Goal: Task Accomplishment & Management: Use online tool/utility

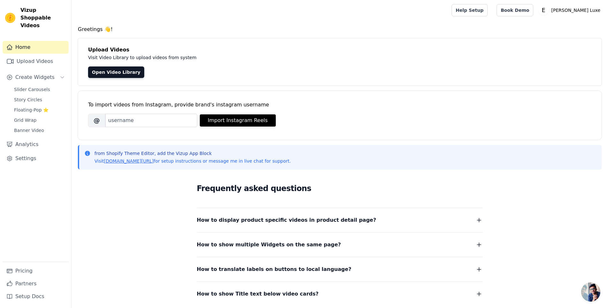
click at [170, 103] on div "To import videos from Instagram, provide brand's instagram username" at bounding box center [340, 105] width 504 height 8
click at [98, 72] on link "Open Video Library" at bounding box center [116, 71] width 56 height 11
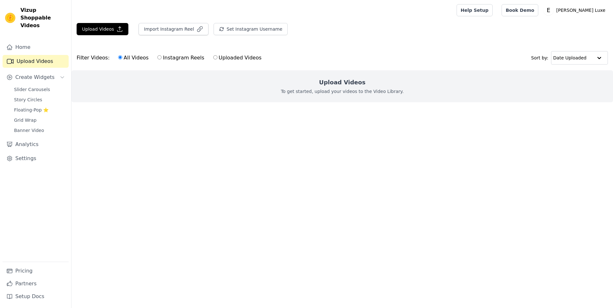
click at [348, 80] on h2 "Upload Videos" at bounding box center [342, 82] width 46 height 9
click at [99, 29] on button "Upload Videos" at bounding box center [103, 29] width 52 height 12
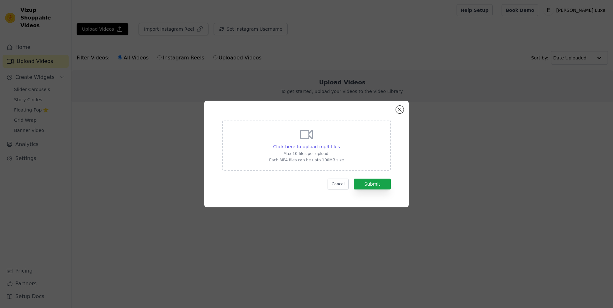
click at [326, 150] on div "Click here to upload mp4 files Max 10 files per upload. Each MP4 files can be u…" at bounding box center [306, 145] width 75 height 36
click at [339, 143] on input "Click here to upload mp4 files Max 10 files per upload. Each MP4 files can be u…" at bounding box center [339, 143] width 0 height 0
type input "C:\fakepath\0bcf78cf5989471595d9b718945106cf.HD-1080p-3.3Mbps-34144280 (3).mp4"
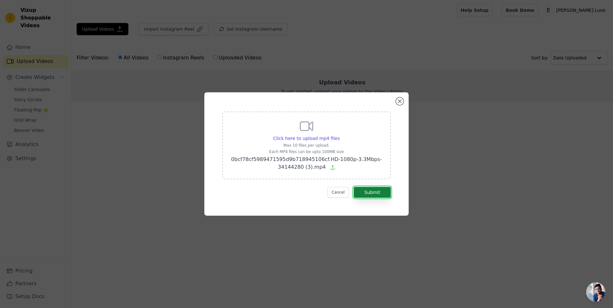
click at [373, 195] on button "Submit" at bounding box center [372, 192] width 37 height 11
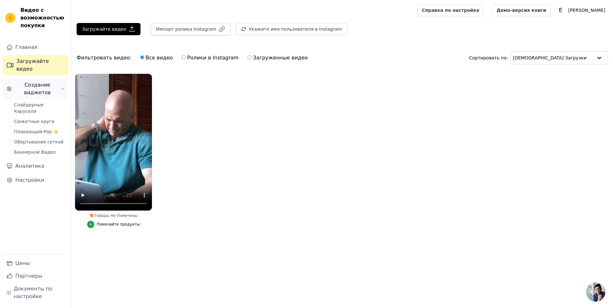
click at [54, 82] on span "Создание виджетов" at bounding box center [37, 88] width 46 height 15
click at [49, 82] on ya-tr-span "Создание виджетов" at bounding box center [37, 89] width 27 height 14
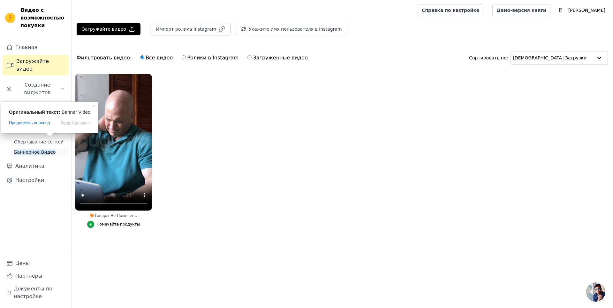
click at [47, 137] on span at bounding box center [50, 135] width 8 height 4
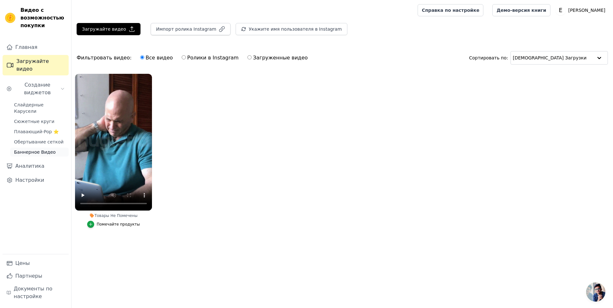
click at [53, 148] on link "Баннерное Видео" at bounding box center [39, 152] width 58 height 9
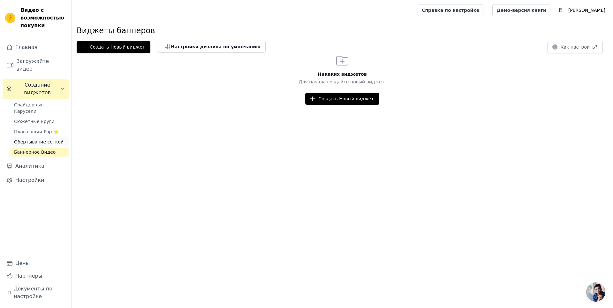
click at [55, 139] on ya-tr-span "Обертывание сеткой" at bounding box center [38, 141] width 49 height 5
click at [54, 129] on ya-tr-span "Плавающий-Pop ⭐" at bounding box center [36, 131] width 45 height 5
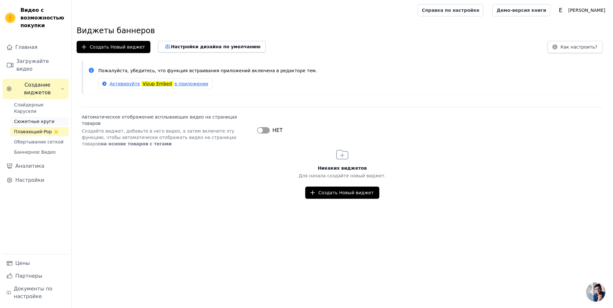
click at [54, 117] on link "Сюжетные круги" at bounding box center [39, 121] width 58 height 9
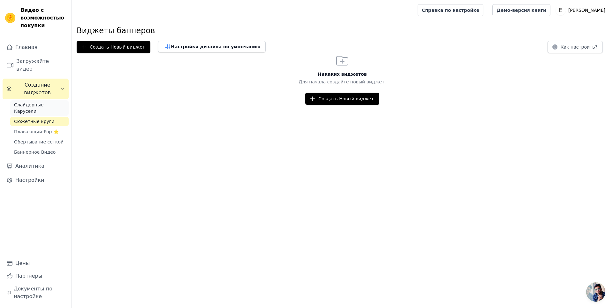
click at [43, 102] on ya-tr-span "Слайдерные Карусели" at bounding box center [28, 107] width 29 height 11
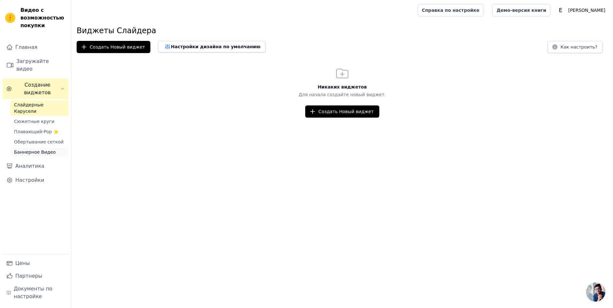
click at [41, 149] on ya-tr-span "Баннерное Видео" at bounding box center [35, 151] width 42 height 5
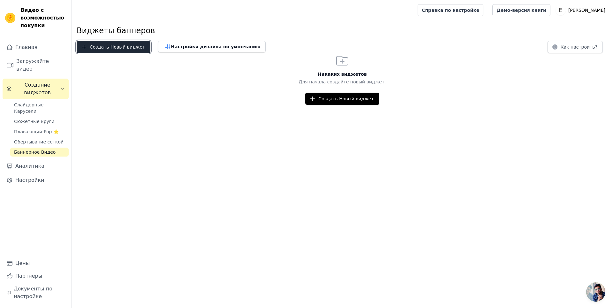
click at [109, 46] on ya-tr-span "Создать Новый виджет" at bounding box center [117, 47] width 55 height 6
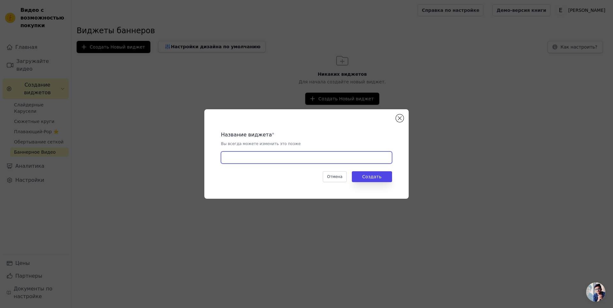
click at [285, 154] on input "text" at bounding box center [306, 157] width 171 height 12
type input "выавыв"
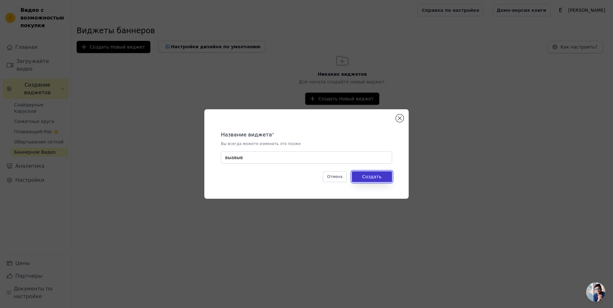
click at [375, 180] on button "Создать" at bounding box center [372, 176] width 40 height 11
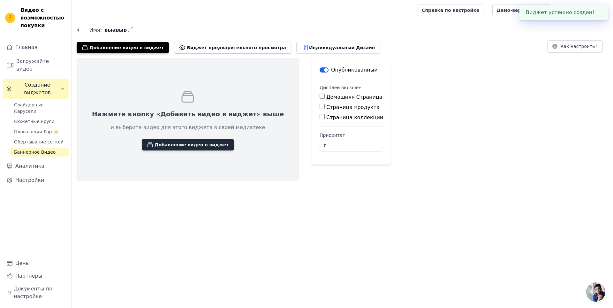
click at [173, 140] on button "Добавление видео в виджет" at bounding box center [188, 144] width 92 height 11
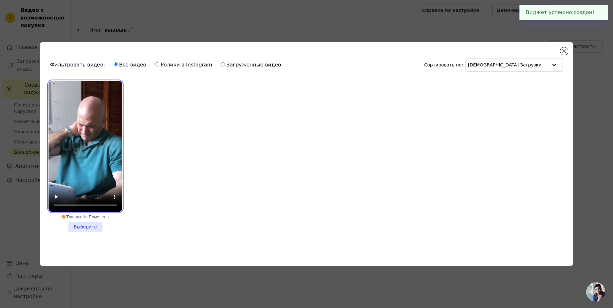
click at [96, 143] on video at bounding box center [86, 146] width 74 height 131
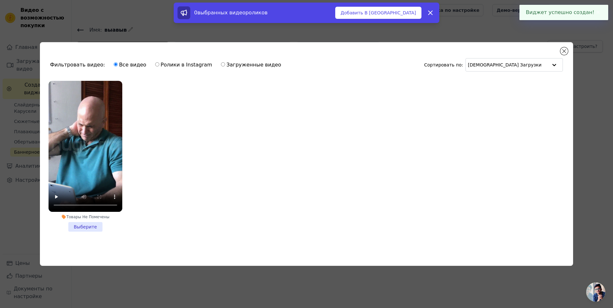
click at [85, 223] on li "Товары Не Помечены Выберите" at bounding box center [86, 156] width 74 height 151
click at [0, 0] on input "Товары Не Помечены Выберите" at bounding box center [0, 0] width 0 height 0
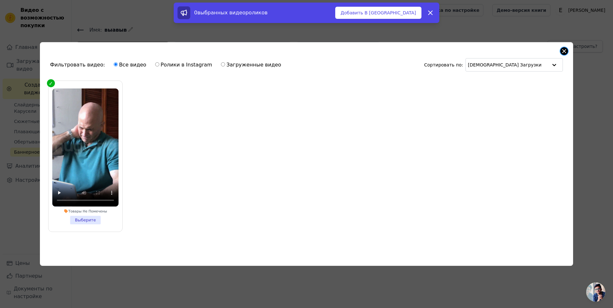
click at [568, 51] on div "Фильтровать видео: Все видео Ролики в Instagram Загруженные видео Сортировать п…" at bounding box center [306, 154] width 533 height 224
click at [78, 134] on video at bounding box center [85, 147] width 66 height 118
click at [391, 11] on ya-tr-span "Добавить В Виджет" at bounding box center [378, 13] width 75 height 6
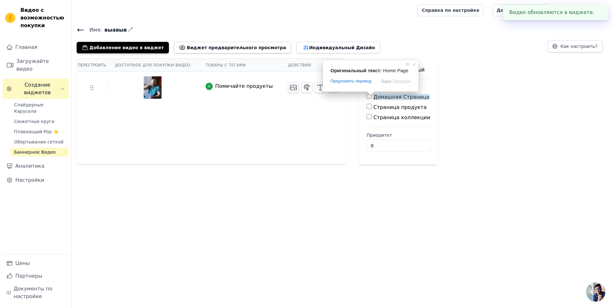
click at [373, 97] on ya-tr-span "Домашняя Страница" at bounding box center [401, 97] width 56 height 6
click at [372, 97] on input "Домашняя Страница" at bounding box center [369, 96] width 5 height 5
checkbox input "true"
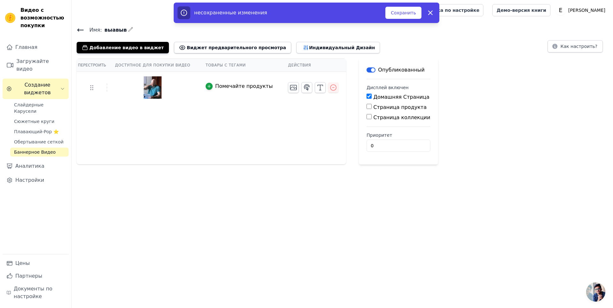
click at [367, 71] on button "Этикетка" at bounding box center [371, 69] width 9 height 5
click at [316, 88] on icon "button" at bounding box center [320, 88] width 8 height 8
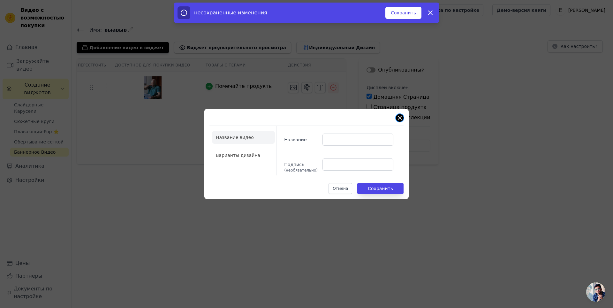
click at [400, 117] on button "Закрыть модальный" at bounding box center [400, 118] width 8 height 8
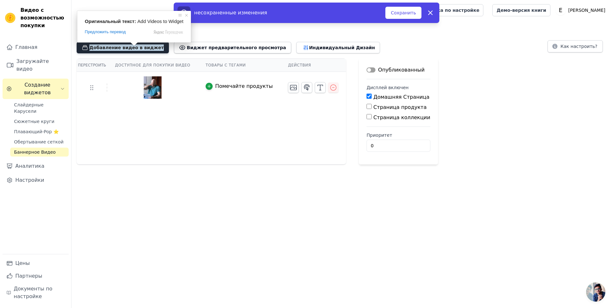
click at [138, 49] on ya-tr-span "Добавление видео в виджет" at bounding box center [126, 47] width 74 height 6
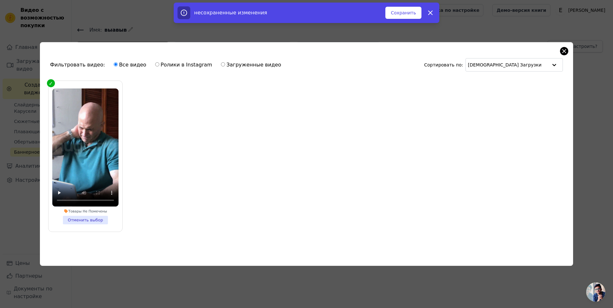
click at [560, 48] on div "Фильтровать видео: Все видео Ролики в Instagram Загруженные видео Сортировать п…" at bounding box center [306, 154] width 533 height 224
click at [562, 48] on button "Закрыть модальный" at bounding box center [564, 51] width 8 height 8
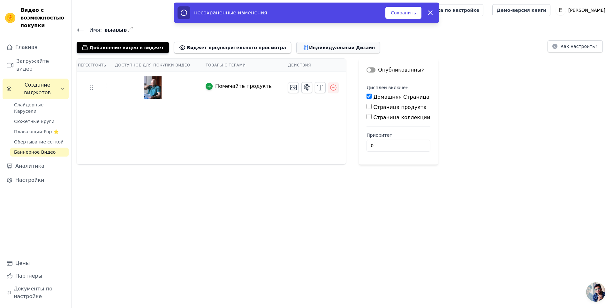
click at [296, 50] on button "Индивидуальный Дизайн" at bounding box center [338, 47] width 84 height 11
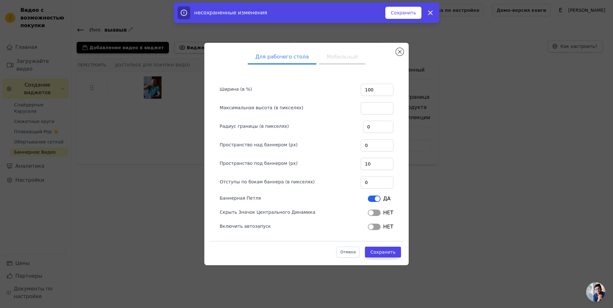
click at [395, 52] on ul "Для рабочего стола Мобильный" at bounding box center [306, 57] width 194 height 19
click at [406, 49] on div "Для рабочего стола Мобильный Ширина (в %) 100 Максимальная высота (в пикселях) …" at bounding box center [306, 154] width 204 height 222
click at [401, 49] on button "Закрыть модальный" at bounding box center [400, 52] width 8 height 8
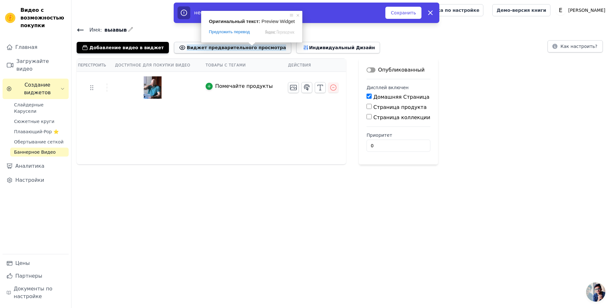
click at [211, 48] on ya-tr-span "Виджет предварительного просмотра" at bounding box center [236, 47] width 99 height 6
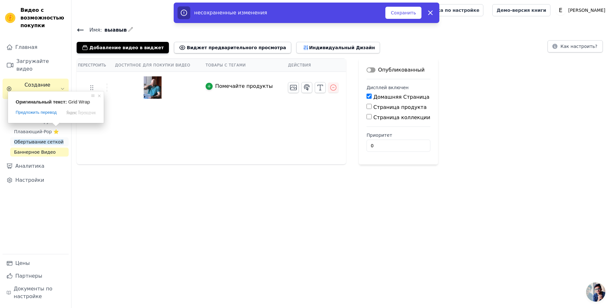
click at [39, 139] on ya-tr-span "Обертывание сеткой" at bounding box center [38, 141] width 49 height 5
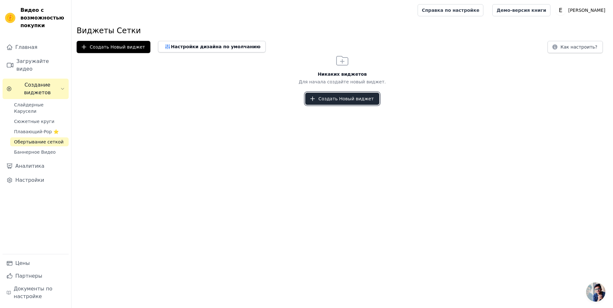
click at [325, 100] on ya-tr-span "Создать Новый виджет" at bounding box center [345, 98] width 55 height 6
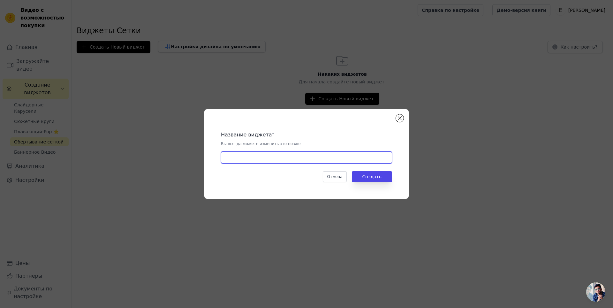
click at [255, 158] on input "text" at bounding box center [306, 157] width 171 height 12
click at [430, 97] on div "Название виджета * Вы всегда можете изменить это позже Отмена Создать" at bounding box center [306, 154] width 613 height 308
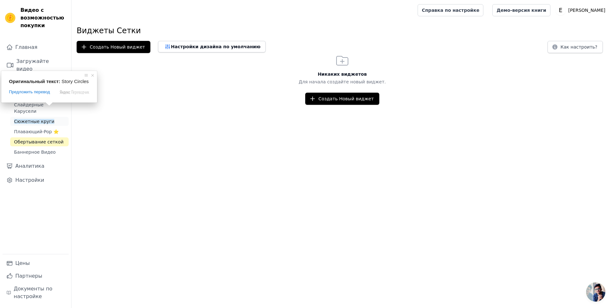
click at [42, 119] on ya-tr-span "Сюжетные круги" at bounding box center [34, 121] width 40 height 5
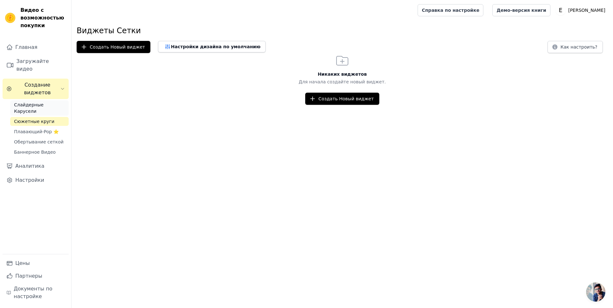
click at [61, 100] on link "Слайдерные Карусели" at bounding box center [39, 107] width 58 height 15
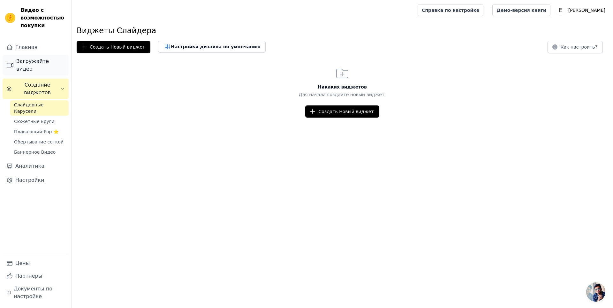
click at [55, 59] on ya-tr-span "Загружайте видео" at bounding box center [40, 64] width 49 height 15
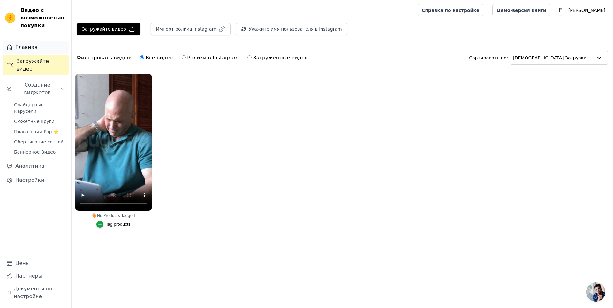
click at [48, 47] on link "Главная" at bounding box center [36, 47] width 66 height 13
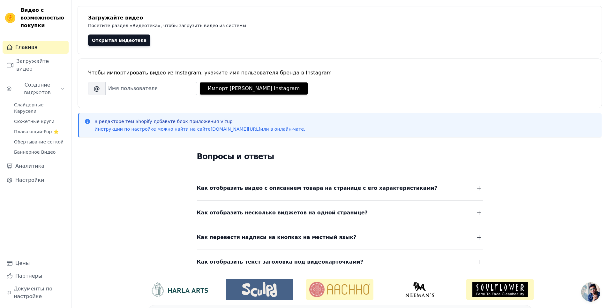
scroll to position [50, 0]
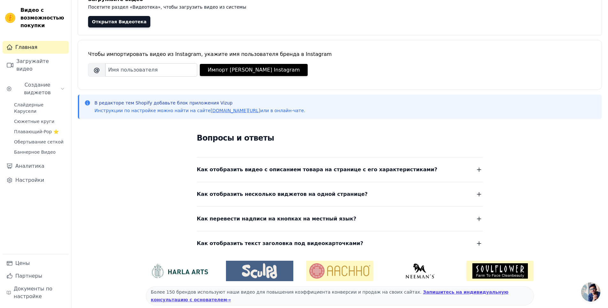
click at [292, 169] on ya-tr-span "Как отобразить видео с описанием товара на странице с его характеристиками?" at bounding box center [317, 169] width 241 height 6
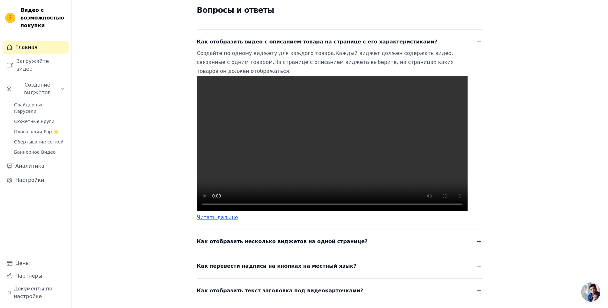
scroll to position [233, 0]
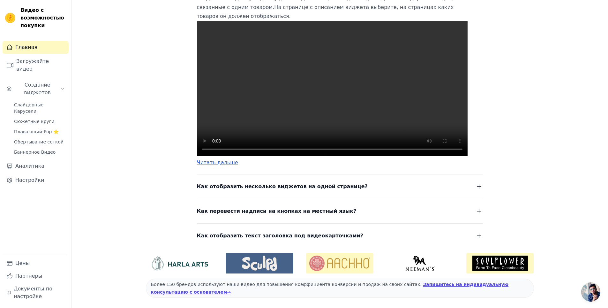
click at [294, 214] on ya-tr-span "Как перевести надписи на кнопках на местный язык?" at bounding box center [277, 211] width 160 height 6
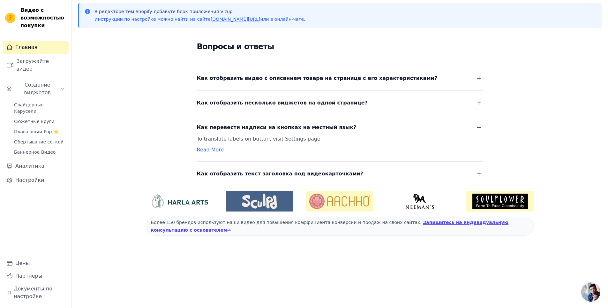
scroll to position [144, 0]
click at [280, 100] on ya-tr-span "Как отобразить несколько виджетов на одной странице?" at bounding box center [282, 103] width 171 height 6
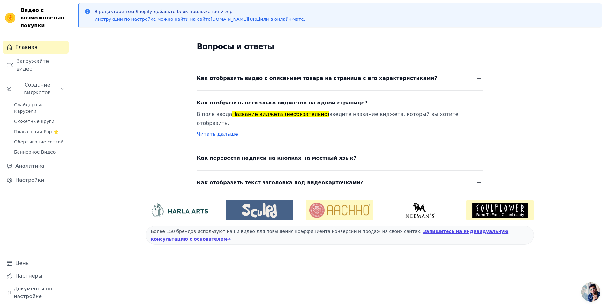
click at [265, 179] on ya-tr-span "Как отобразить текст заголовка под видеокарточками?" at bounding box center [280, 182] width 167 height 6
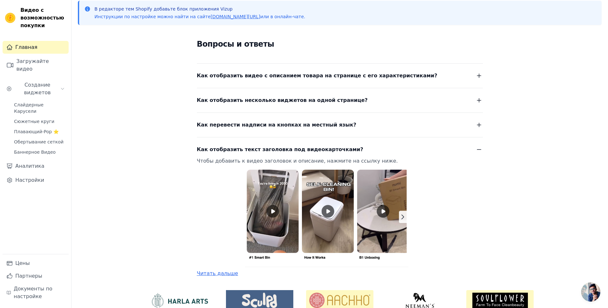
click at [349, 70] on div "Как отобразить видео с описанием товара на странице с его характеристиками? Соз…" at bounding box center [340, 72] width 286 height 17
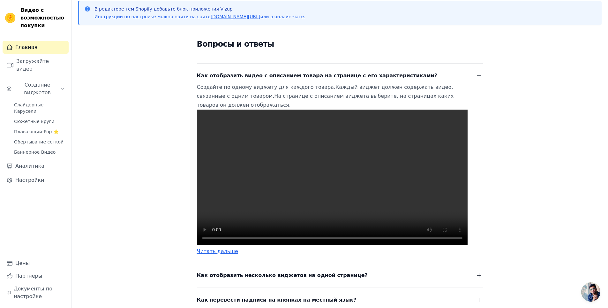
click at [349, 70] on div "Как отобразить видео с описанием товара на странице с его характеристиками? Соз…" at bounding box center [340, 160] width 286 height 192
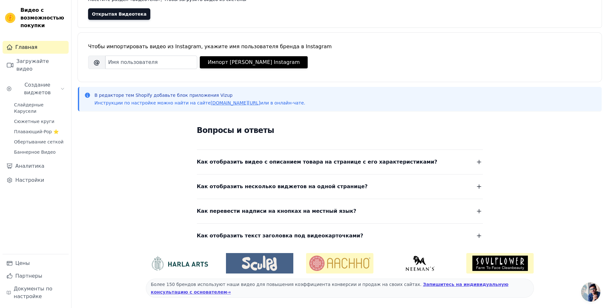
scroll to position [50, 0]
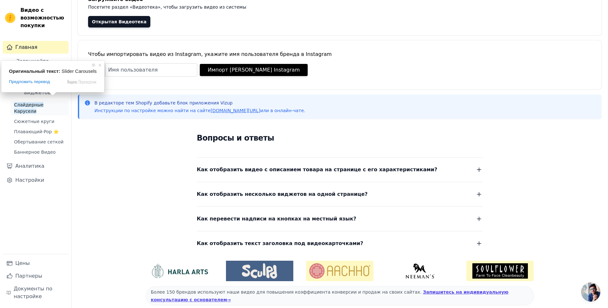
click at [43, 102] on ya-tr-span "Слайдерные Карусели" at bounding box center [28, 107] width 29 height 11
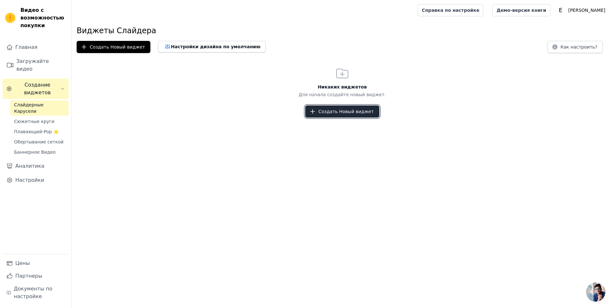
click at [314, 112] on icon "button" at bounding box center [312, 111] width 6 height 6
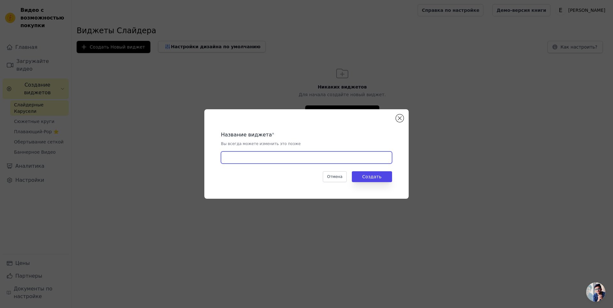
click at [270, 158] on input "text" at bounding box center [306, 157] width 171 height 12
type input "555"
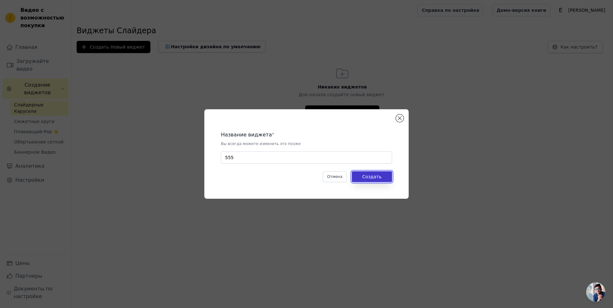
click at [364, 179] on button "Создать" at bounding box center [372, 176] width 40 height 11
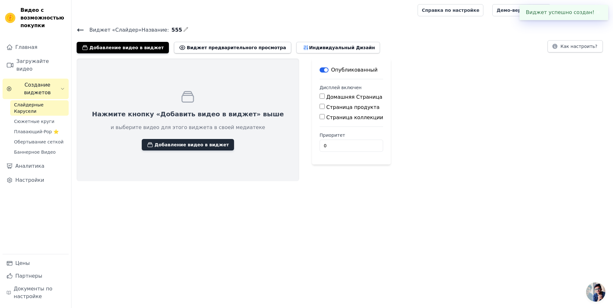
click at [171, 146] on ya-tr-span "Добавление видео в виджет" at bounding box center [192, 144] width 74 height 6
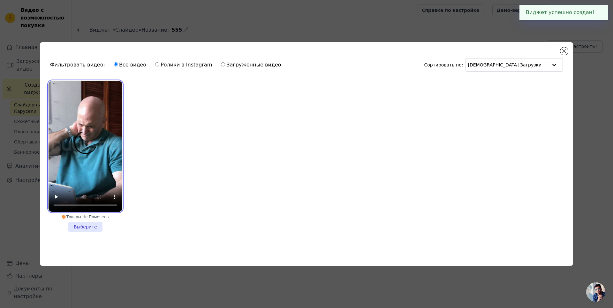
click at [85, 154] on video at bounding box center [86, 146] width 74 height 131
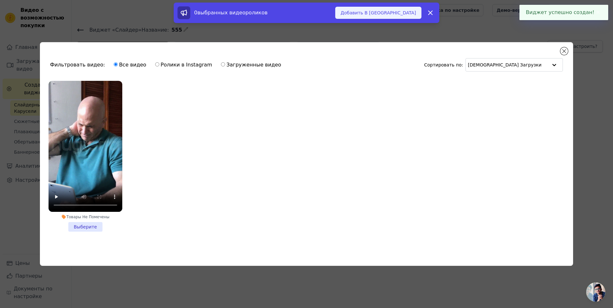
click at [391, 9] on button "Добавить В Виджет" at bounding box center [378, 13] width 86 height 12
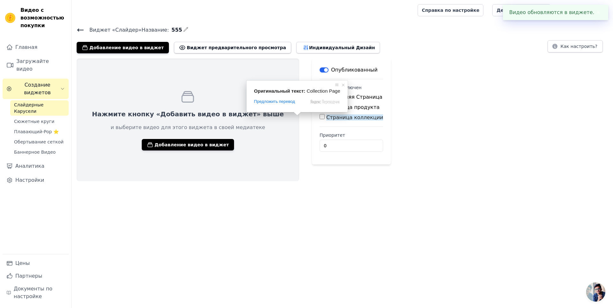
click at [394, 111] on div "Нажмите кнопку «Добавить видео в виджет» выше и выберите видео для этого виджет…" at bounding box center [343, 119] width 542 height 123
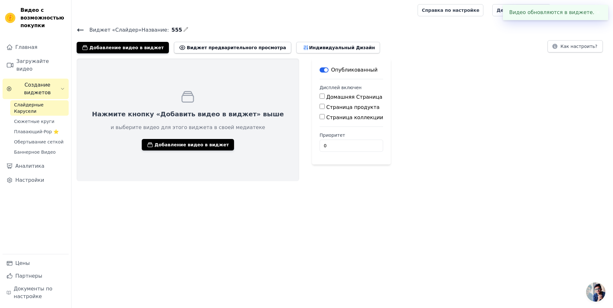
click at [326, 99] on ya-tr-span "Домашняя Страница" at bounding box center [354, 97] width 56 height 6
click at [320, 99] on input "Домашняя Страница" at bounding box center [322, 96] width 5 height 5
checkbox input "true"
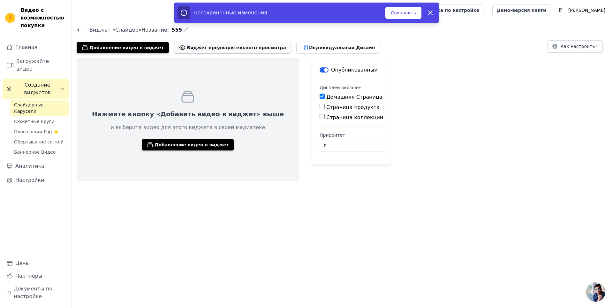
click at [237, 46] on ya-tr-span "Виджет предварительного просмотра" at bounding box center [236, 47] width 99 height 6
click at [216, 49] on ya-tr-span "Виджет предварительного просмотра" at bounding box center [236, 47] width 99 height 6
